Goal: Navigation & Orientation: Understand site structure

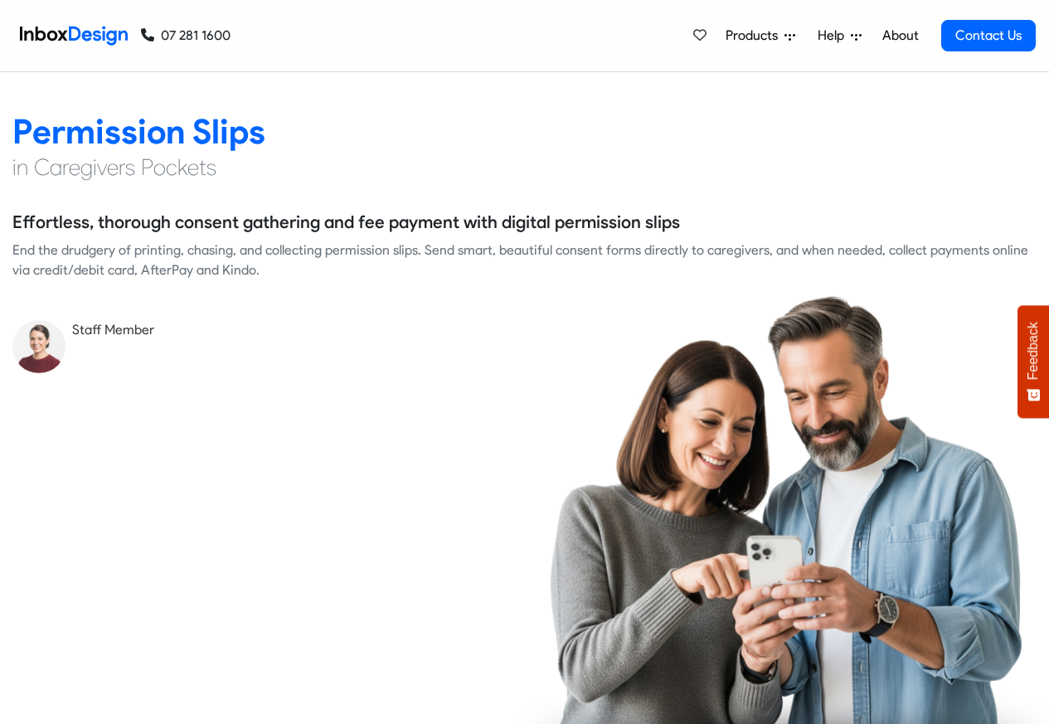
scroll to position [2288, 0]
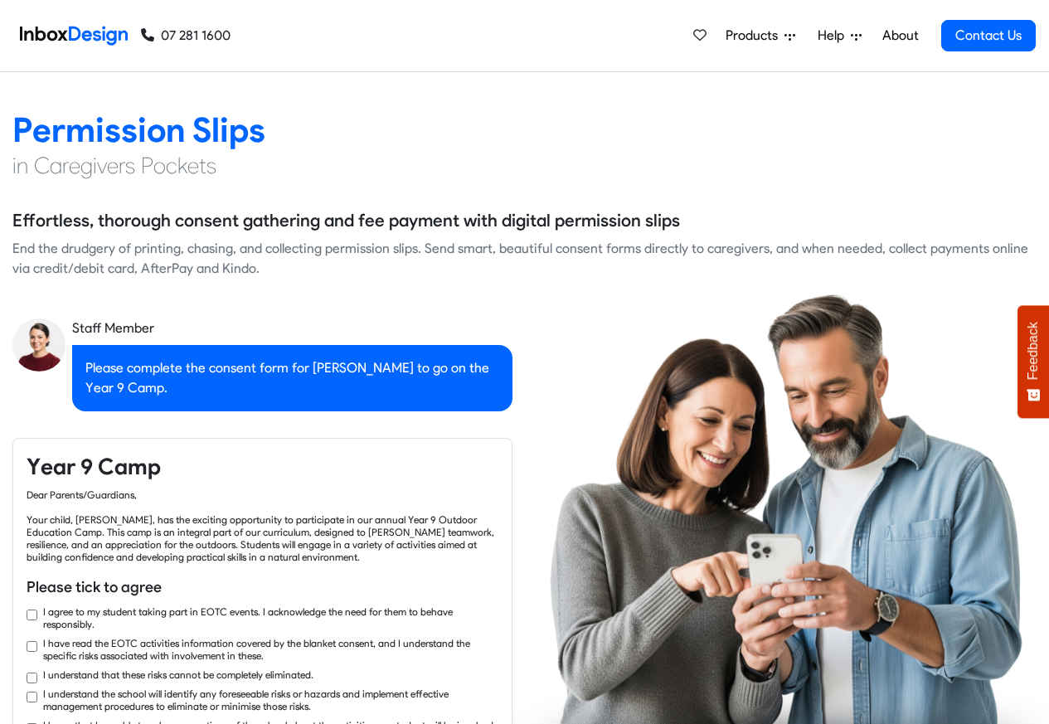
checkbox input "true"
